Goal: Information Seeking & Learning: Compare options

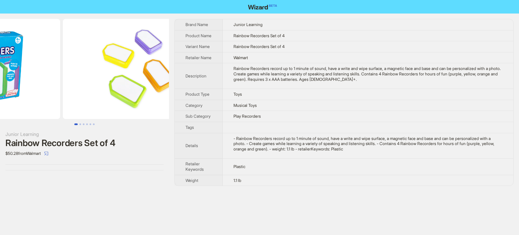
drag, startPoint x: 127, startPoint y: 63, endPoint x: 36, endPoint y: 63, distance: 91.3
click at [36, 63] on ul at bounding box center [84, 69] width 169 height 100
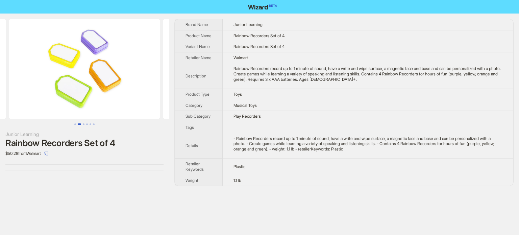
scroll to position [0, 308]
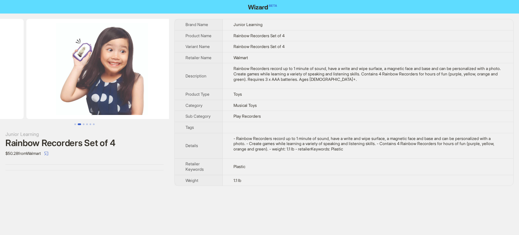
drag, startPoint x: 111, startPoint y: 63, endPoint x: 27, endPoint y: 67, distance: 83.6
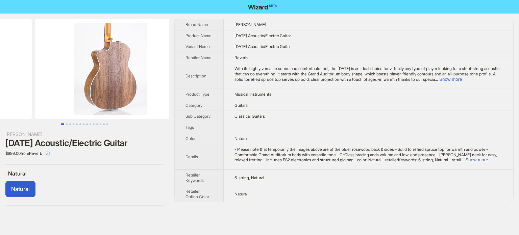
drag, startPoint x: 97, startPoint y: 96, endPoint x: 13, endPoint y: 116, distance: 87.0
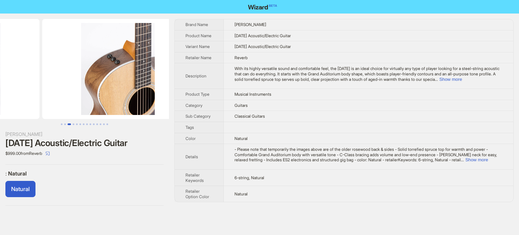
drag, startPoint x: 96, startPoint y: 106, endPoint x: 40, endPoint y: 118, distance: 57.4
click at [40, 119] on div at bounding box center [84, 72] width 169 height 106
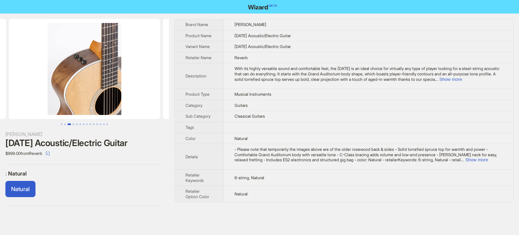
drag, startPoint x: 114, startPoint y: 104, endPoint x: 45, endPoint y: 88, distance: 71.4
click at [51, 117] on img at bounding box center [84, 69] width 151 height 100
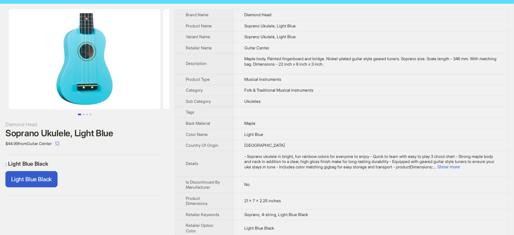
scroll to position [16, 0]
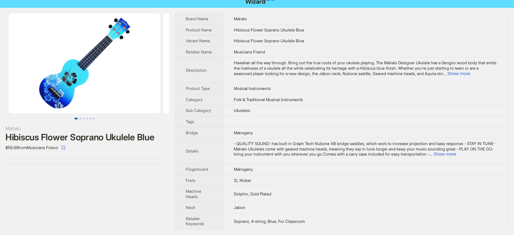
scroll to position [15, 0]
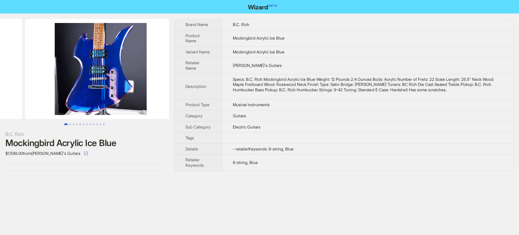
drag, startPoint x: 124, startPoint y: 79, endPoint x: 0, endPoint y: 94, distance: 125.3
click at [0, 94] on ul at bounding box center [84, 69] width 169 height 100
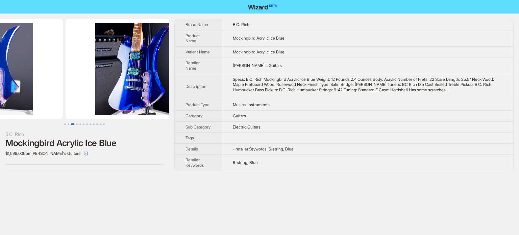
drag, startPoint x: 82, startPoint y: 74, endPoint x: 7, endPoint y: 82, distance: 75.9
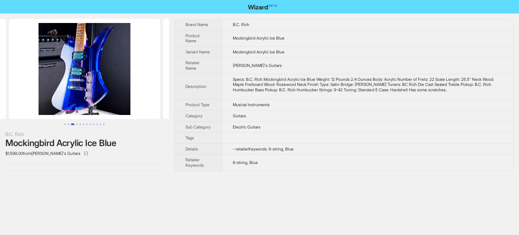
drag, startPoint x: 96, startPoint y: 76, endPoint x: 32, endPoint y: 86, distance: 64.5
click at [32, 86] on img at bounding box center [84, 69] width 151 height 100
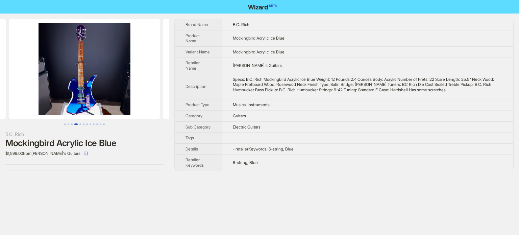
click at [46, 82] on img at bounding box center [84, 69] width 151 height 100
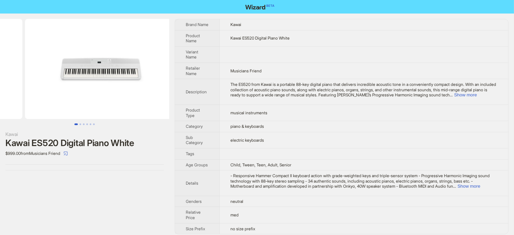
drag, startPoint x: 129, startPoint y: 86, endPoint x: 1, endPoint y: 98, distance: 129.0
click at [0, 98] on ul at bounding box center [84, 69] width 169 height 100
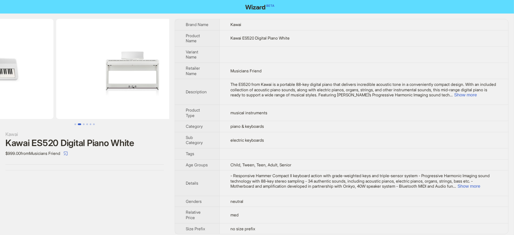
drag, startPoint x: 119, startPoint y: 78, endPoint x: 43, endPoint y: 98, distance: 78.3
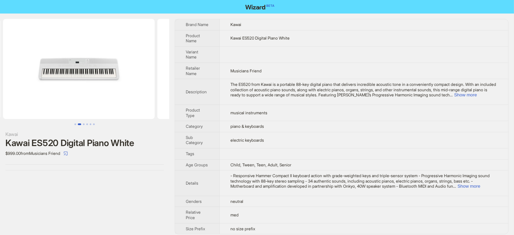
drag, startPoint x: 125, startPoint y: 97, endPoint x: 80, endPoint y: 90, distance: 45.5
click at [152, 92] on ul at bounding box center [84, 69] width 169 height 100
drag, startPoint x: 64, startPoint y: 94, endPoint x: 151, endPoint y: 1, distance: 127.5
click at [111, 71] on img at bounding box center [84, 69] width 151 height 100
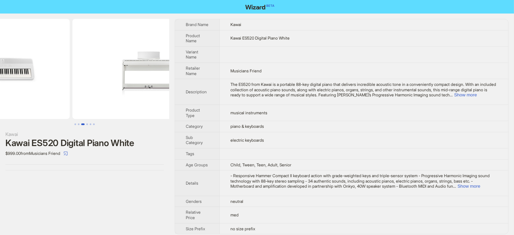
drag, startPoint x: 115, startPoint y: 58, endPoint x: 126, endPoint y: 48, distance: 15.3
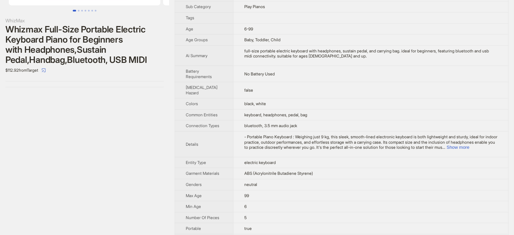
scroll to position [74, 0]
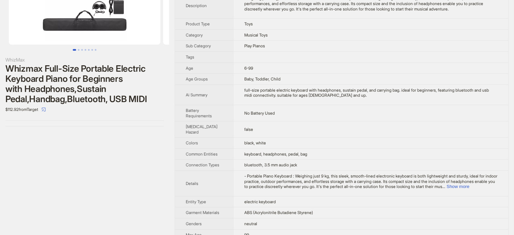
click at [97, 102] on div "Whizmax Full-Size Portable Electric Keyboard Piano for Beginners with Headphone…" at bounding box center [84, 84] width 158 height 41
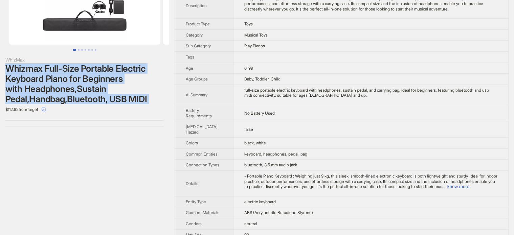
click at [97, 102] on div "Whizmax Full-Size Portable Electric Keyboard Piano for Beginners with Headphone…" at bounding box center [84, 84] width 158 height 41
copy div "Whizmax Full-Size Portable Electric Keyboard Piano for Beginners with Headphone…"
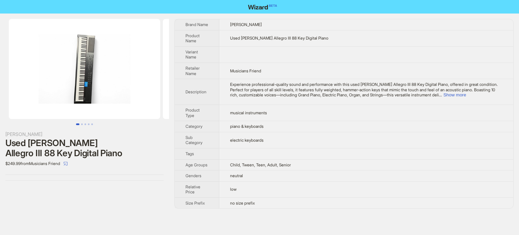
click at [65, 152] on div "Used Williams Allegro III 88 Key Digital Piano" at bounding box center [84, 148] width 158 height 20
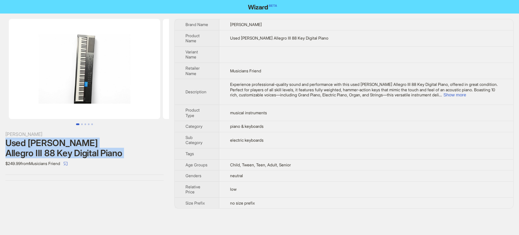
click at [65, 152] on div "Used Williams Allegro III 88 Key Digital Piano" at bounding box center [84, 148] width 158 height 20
copy div "Used Williams Allegro III 88 Key Digital Piano"
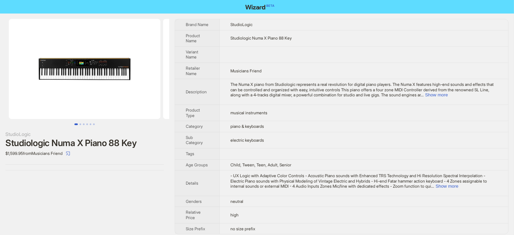
click at [73, 145] on div "Studiologic Numa X Piano 88 Key" at bounding box center [84, 143] width 158 height 10
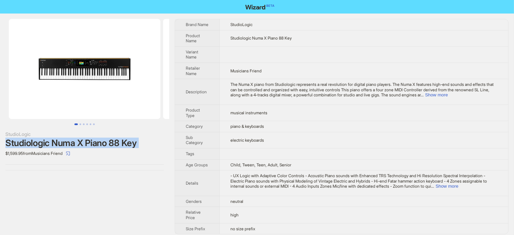
click at [73, 145] on div "Studiologic Numa X Piano 88 Key" at bounding box center [84, 143] width 158 height 10
copy div "Studiologic Numa X Piano 88 Key"
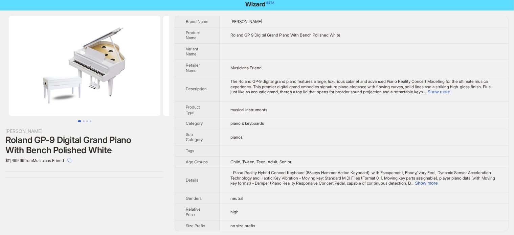
scroll to position [4, 0]
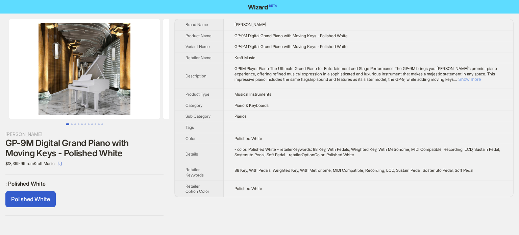
click at [481, 78] on button "Show more" at bounding box center [469, 79] width 23 height 5
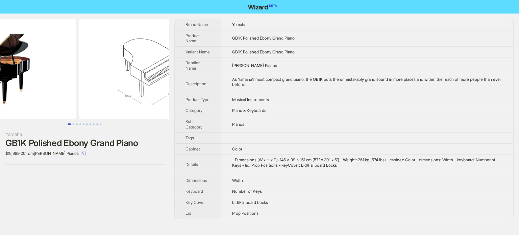
drag, startPoint x: 135, startPoint y: 86, endPoint x: 54, endPoint y: 102, distance: 82.4
click at [54, 102] on ul at bounding box center [84, 69] width 169 height 100
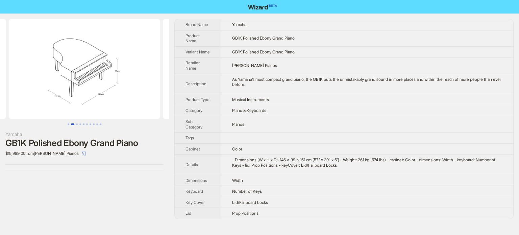
click at [120, 79] on img at bounding box center [84, 69] width 151 height 100
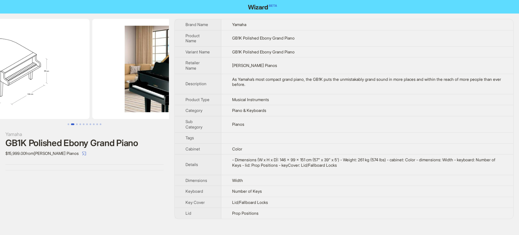
drag, startPoint x: 111, startPoint y: 79, endPoint x: 65, endPoint y: 85, distance: 46.0
click at [63, 85] on img at bounding box center [13, 69] width 151 height 100
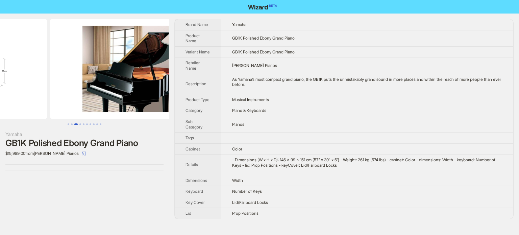
drag, startPoint x: 147, startPoint y: 77, endPoint x: 58, endPoint y: 94, distance: 90.6
click at [58, 94] on ul at bounding box center [84, 69] width 169 height 100
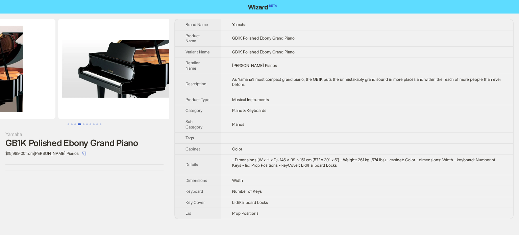
drag, startPoint x: 136, startPoint y: 81, endPoint x: 66, endPoint y: 98, distance: 72.7
click at [66, 98] on ul at bounding box center [84, 69] width 169 height 100
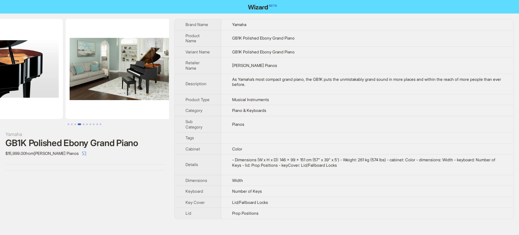
drag, startPoint x: 128, startPoint y: 92, endPoint x: 45, endPoint y: 91, distance: 82.5
click at [45, 91] on ul at bounding box center [84, 69] width 169 height 100
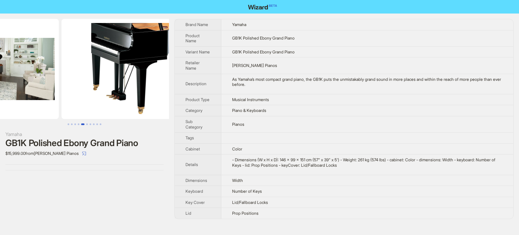
drag, startPoint x: 134, startPoint y: 71, endPoint x: 51, endPoint y: 88, distance: 84.6
click at [51, 88] on ul at bounding box center [84, 69] width 169 height 100
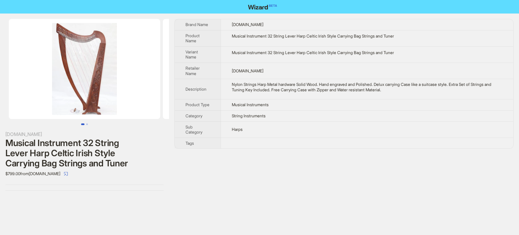
click at [101, 90] on img at bounding box center [84, 69] width 151 height 100
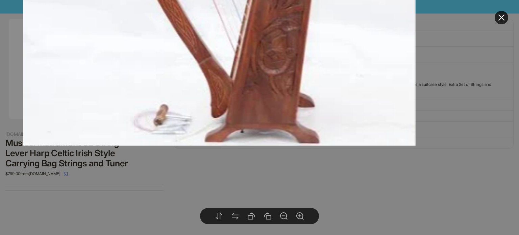
click at [229, 170] on div at bounding box center [259, 117] width 519 height 235
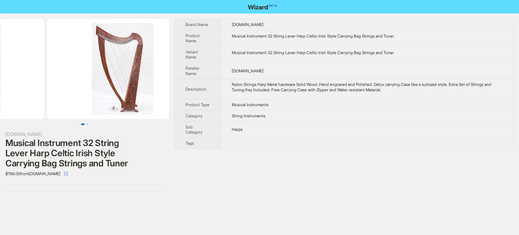
drag, startPoint x: 97, startPoint y: 98, endPoint x: 9, endPoint y: 98, distance: 88.2
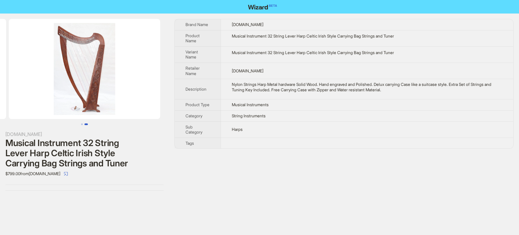
drag, startPoint x: 114, startPoint y: 84, endPoint x: 0, endPoint y: 99, distance: 115.0
click at [0, 99] on ul at bounding box center [84, 69] width 169 height 100
click at [93, 104] on img at bounding box center [84, 69] width 151 height 100
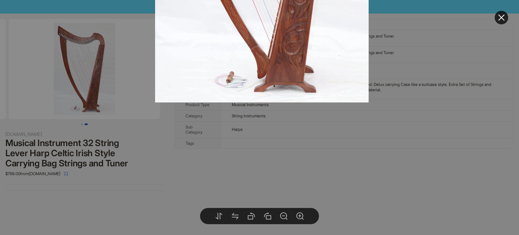
click at [131, 184] on div at bounding box center [259, 117] width 519 height 235
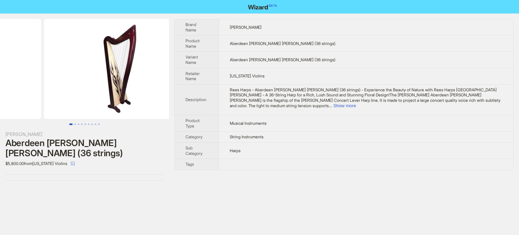
drag, startPoint x: 115, startPoint y: 96, endPoint x: 14, endPoint y: 110, distance: 102.4
click at [14, 110] on ul at bounding box center [84, 69] width 169 height 100
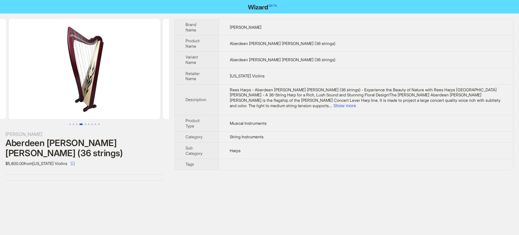
scroll to position [0, 462]
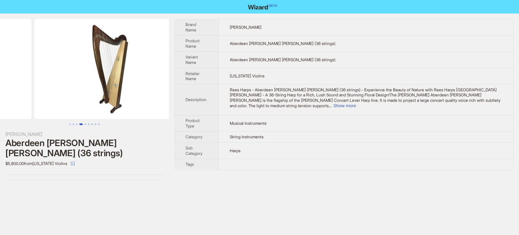
drag, startPoint x: 50, startPoint y: 91, endPoint x: 78, endPoint y: 61, distance: 40.7
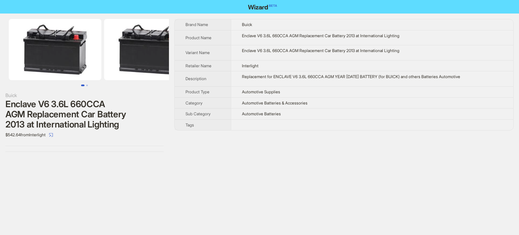
click at [82, 105] on div "Enclave V6 3.6L 660CCA AGM Replacement Car Battery 2013 at International Lighti…" at bounding box center [84, 114] width 158 height 30
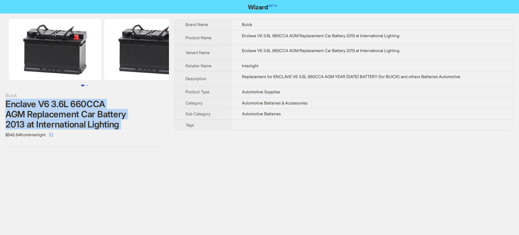
click at [82, 105] on div "Enclave V6 3.6L 660CCA AGM Replacement Car Battery 2013 at International Lighti…" at bounding box center [84, 114] width 158 height 30
copy div "Enclave V6 3.6L 660CCA AGM Replacement Car Battery 2013 at International Lighti…"
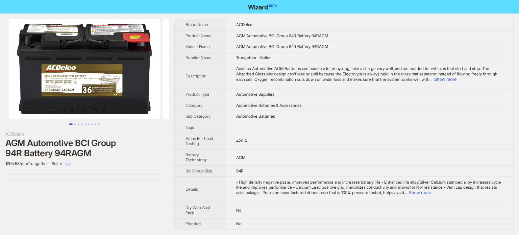
click at [109, 138] on div "AGM Automotive BCI Group 94R Battery 94RAGM" at bounding box center [84, 148] width 158 height 20
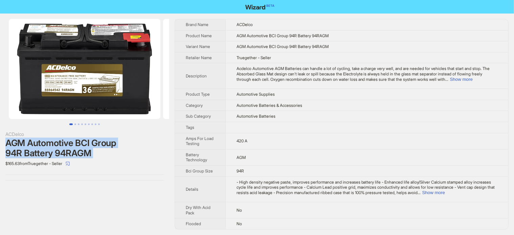
click at [109, 138] on div "AGM Automotive BCI Group 94R Battery 94RAGM" at bounding box center [84, 148] width 158 height 20
copy div "AGM Automotive BCI Group 94R Battery 94RAGM"
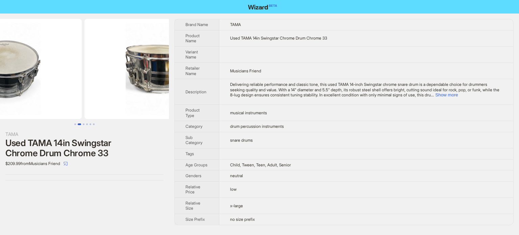
drag, startPoint x: 123, startPoint y: 68, endPoint x: 53, endPoint y: 86, distance: 72.4
click at [49, 86] on img at bounding box center [5, 69] width 151 height 100
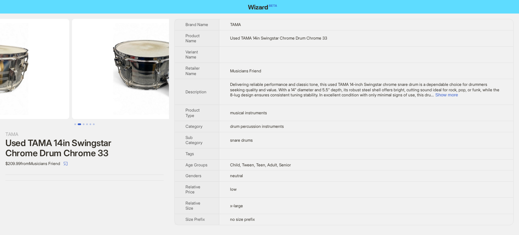
drag, startPoint x: 141, startPoint y: 86, endPoint x: 23, endPoint y: 114, distance: 120.9
click at [20, 116] on ul at bounding box center [84, 69] width 169 height 100
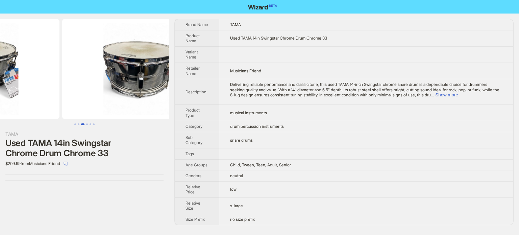
drag, startPoint x: 127, startPoint y: 90, endPoint x: 37, endPoint y: 109, distance: 92.8
click at [37, 109] on ul at bounding box center [84, 69] width 169 height 100
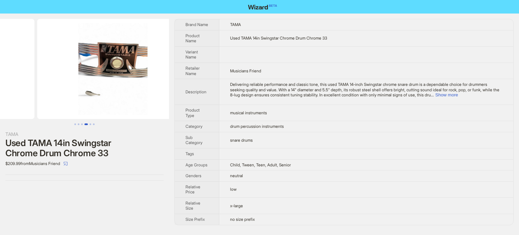
drag, startPoint x: 102, startPoint y: 92, endPoint x: 55, endPoint y: 104, distance: 47.9
click at [55, 104] on ul at bounding box center [84, 69] width 169 height 100
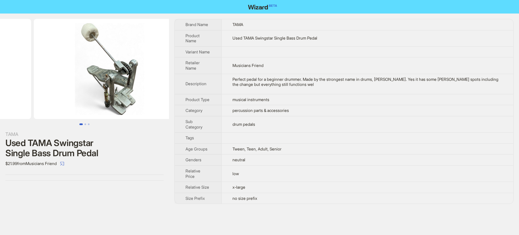
drag, startPoint x: 123, startPoint y: 82, endPoint x: 38, endPoint y: 92, distance: 86.1
click at [38, 92] on ul at bounding box center [84, 69] width 169 height 100
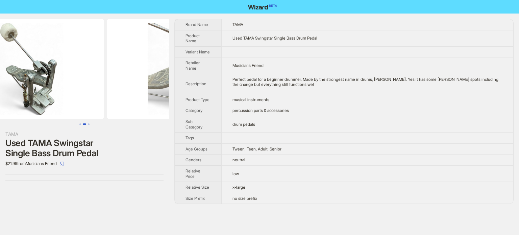
scroll to position [0, 308]
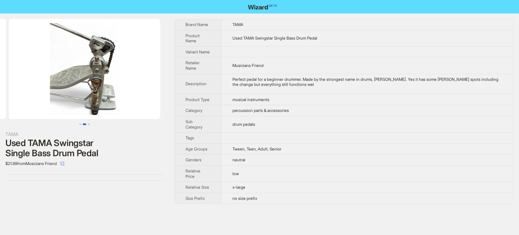
drag, startPoint x: 109, startPoint y: 82, endPoint x: 6, endPoint y: 86, distance: 102.9
drag, startPoint x: 120, startPoint y: 91, endPoint x: 30, endPoint y: 110, distance: 92.1
click at [29, 111] on img at bounding box center [84, 69] width 151 height 100
drag, startPoint x: 99, startPoint y: 110, endPoint x: 5, endPoint y: 126, distance: 95.0
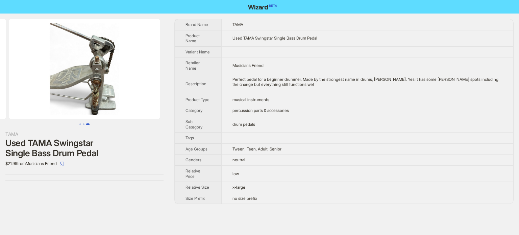
click at [0, 127] on div "TAMA Used TAMA Swingstar Single Bass Drum Pedal $21.99 from Musicians Friend" at bounding box center [84, 100] width 169 height 172
drag, startPoint x: 50, startPoint y: 97, endPoint x: 89, endPoint y: 97, distance: 39.2
click at [73, 97] on img at bounding box center [84, 69] width 151 height 100
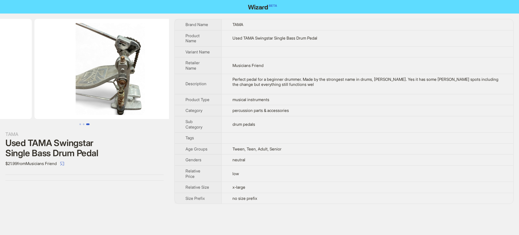
drag, startPoint x: 89, startPoint y: 97, endPoint x: 161, endPoint y: 98, distance: 71.7
click at [154, 104] on img at bounding box center [109, 69] width 151 height 100
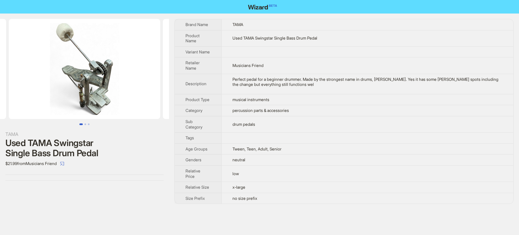
scroll to position [0, 44]
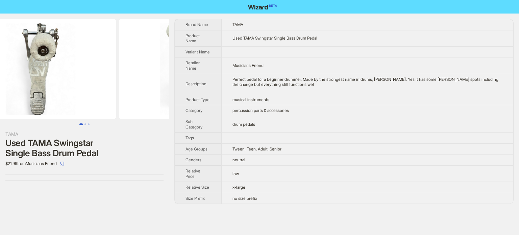
drag, startPoint x: 47, startPoint y: 105, endPoint x: 143, endPoint y: 103, distance: 96.4
click at [144, 103] on ul at bounding box center [84, 69] width 169 height 100
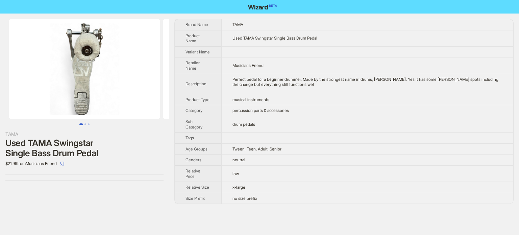
drag, startPoint x: 76, startPoint y: 120, endPoint x: 140, endPoint y: 119, distance: 63.9
click at [140, 119] on div at bounding box center [84, 72] width 169 height 106
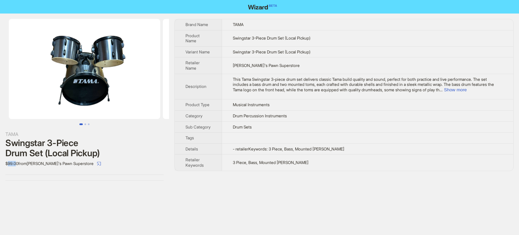
drag, startPoint x: 8, startPoint y: 162, endPoint x: 17, endPoint y: 165, distance: 9.4
click at [17, 165] on div "$99.00 from [PERSON_NAME]'s Pawn Superstore" at bounding box center [84, 163] width 158 height 11
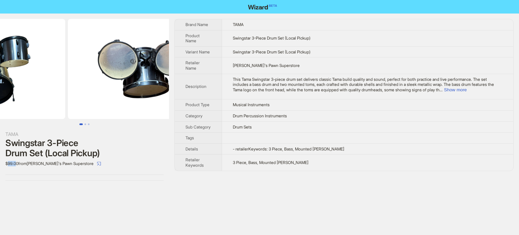
drag, startPoint x: 137, startPoint y: 96, endPoint x: 60, endPoint y: 111, distance: 78.2
click at [61, 111] on ul at bounding box center [84, 69] width 169 height 100
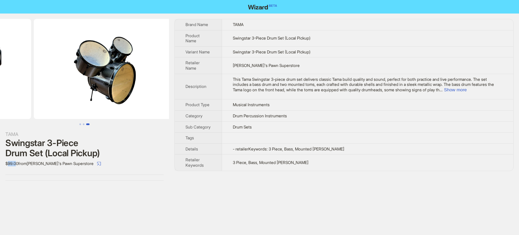
drag, startPoint x: 146, startPoint y: 81, endPoint x: 54, endPoint y: 98, distance: 93.5
click at [60, 103] on ul at bounding box center [84, 69] width 169 height 100
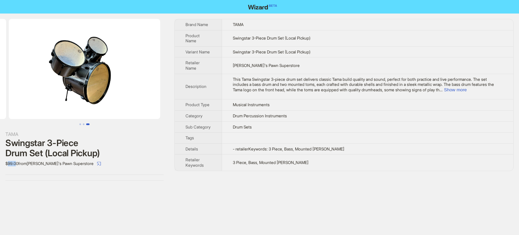
drag, startPoint x: 125, startPoint y: 75, endPoint x: 15, endPoint y: 101, distance: 113.6
click at [15, 101] on img at bounding box center [84, 69] width 151 height 100
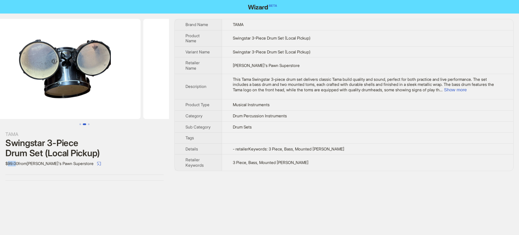
drag, startPoint x: 66, startPoint y: 82, endPoint x: 164, endPoint y: 85, distance: 97.4
click at [162, 84] on img at bounding box center [218, 69] width 151 height 100
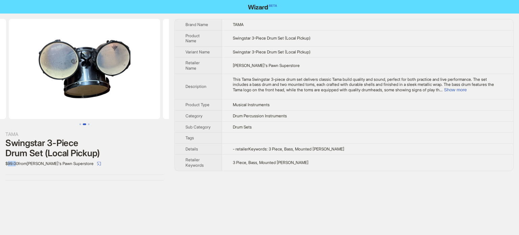
scroll to position [0, 30]
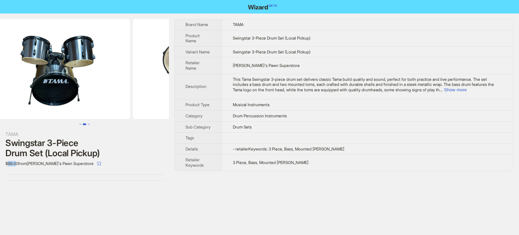
drag, startPoint x: 83, startPoint y: 94, endPoint x: 160, endPoint y: 94, distance: 76.7
click at [160, 94] on img at bounding box center [208, 69] width 151 height 100
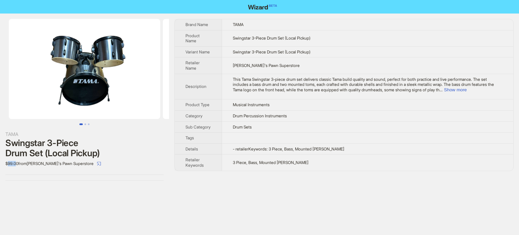
drag, startPoint x: 76, startPoint y: 77, endPoint x: 166, endPoint y: 82, distance: 89.4
click at [166, 82] on ul at bounding box center [84, 69] width 169 height 100
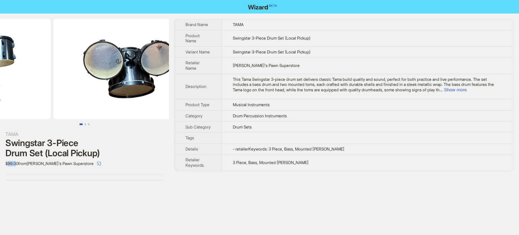
drag, startPoint x: 121, startPoint y: 67, endPoint x: 6, endPoint y: 100, distance: 119.8
click at [6, 100] on ul at bounding box center [84, 69] width 169 height 100
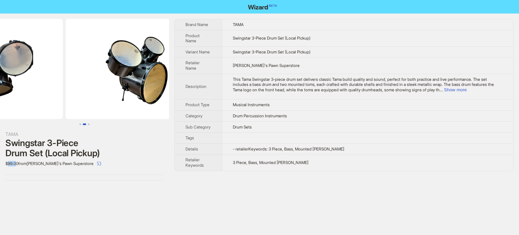
drag, startPoint x: 75, startPoint y: 88, endPoint x: 31, endPoint y: 97, distance: 44.8
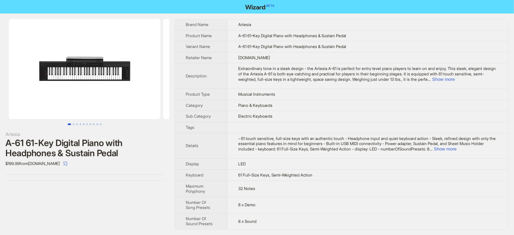
click at [125, 188] on div "Artesia A-61 61-Key Digital Piano with Headphones & Sustain Pedal $199.99 from …" at bounding box center [84, 124] width 169 height 221
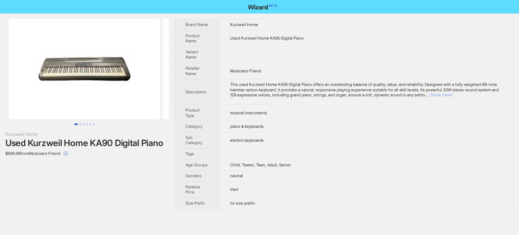
click at [452, 93] on button "Show more" at bounding box center [441, 94] width 23 height 5
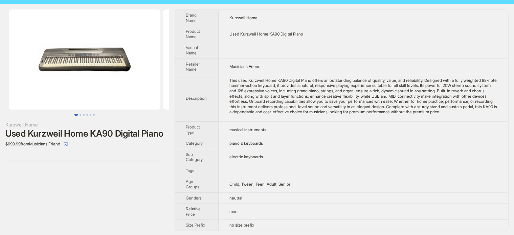
scroll to position [15, 0]
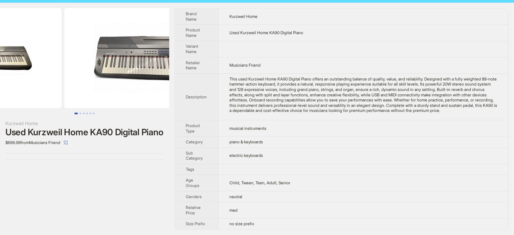
drag, startPoint x: 123, startPoint y: 66, endPoint x: 25, endPoint y: 83, distance: 98.8
click at [25, 83] on ul at bounding box center [84, 58] width 169 height 100
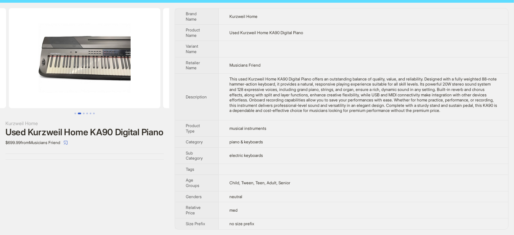
scroll to position [0, 308]
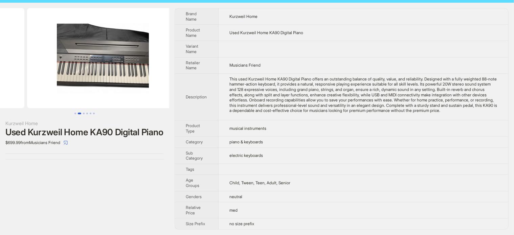
drag, startPoint x: 97, startPoint y: 80, endPoint x: 18, endPoint y: 100, distance: 81.6
click at [26, 97] on ul at bounding box center [84, 58] width 169 height 100
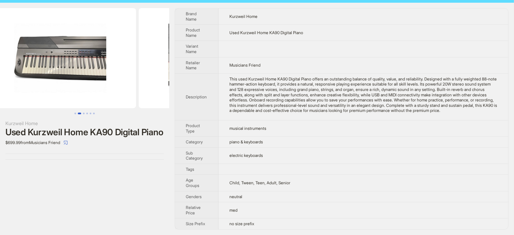
drag, startPoint x: 51, startPoint y: 78, endPoint x: 167, endPoint y: 76, distance: 115.6
click at [167, 76] on ul at bounding box center [84, 58] width 169 height 100
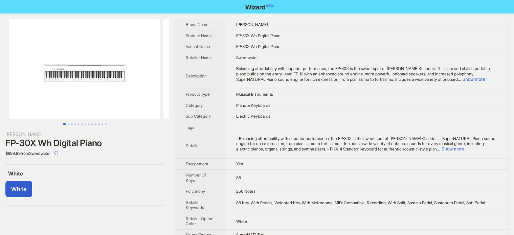
drag, startPoint x: 106, startPoint y: 82, endPoint x: 52, endPoint y: 74, distance: 55.0
click at [57, 76] on img at bounding box center [84, 69] width 151 height 100
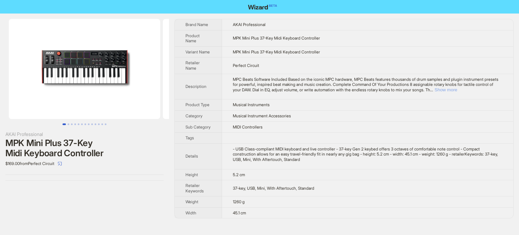
click at [457, 92] on button "Show more" at bounding box center [446, 89] width 23 height 5
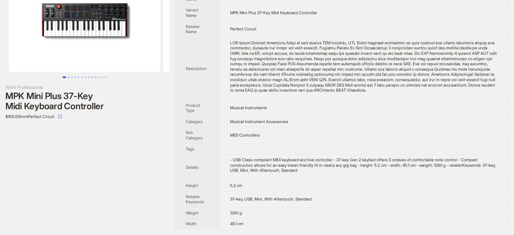
scroll to position [51, 0]
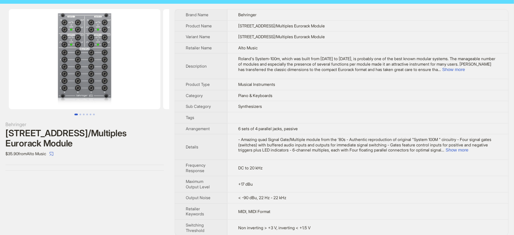
scroll to position [15, 0]
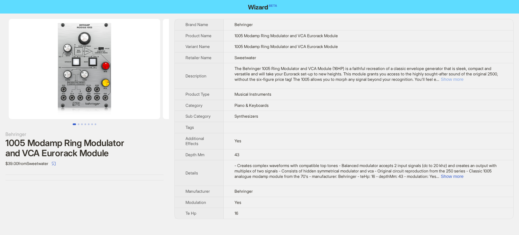
click at [463, 77] on button "Show more" at bounding box center [452, 79] width 23 height 5
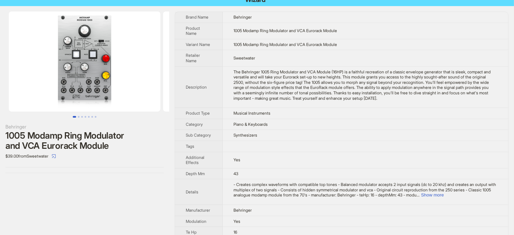
scroll to position [9, 0]
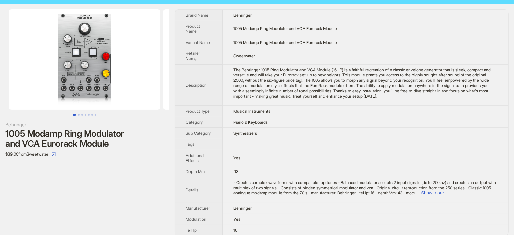
click at [121, 139] on div "1005 Modamp Ring Modulator and VCA Eurorack Module" at bounding box center [84, 138] width 158 height 20
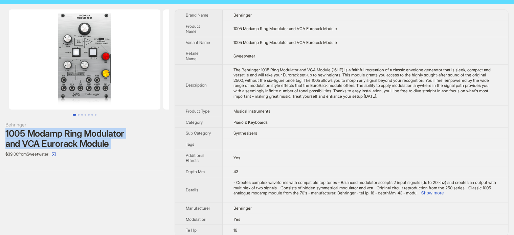
click at [121, 139] on div "1005 Modamp Ring Modulator and VCA Eurorack Module" at bounding box center [84, 138] width 158 height 20
copy div "1005 Modamp Ring Modulator and VCA Eurorack Module"
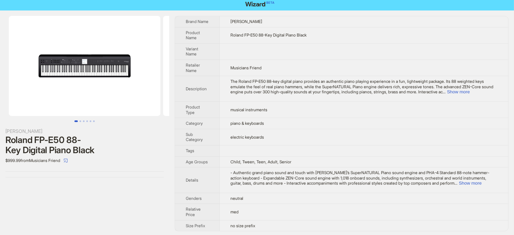
scroll to position [4, 0]
